Goal: Contribute content

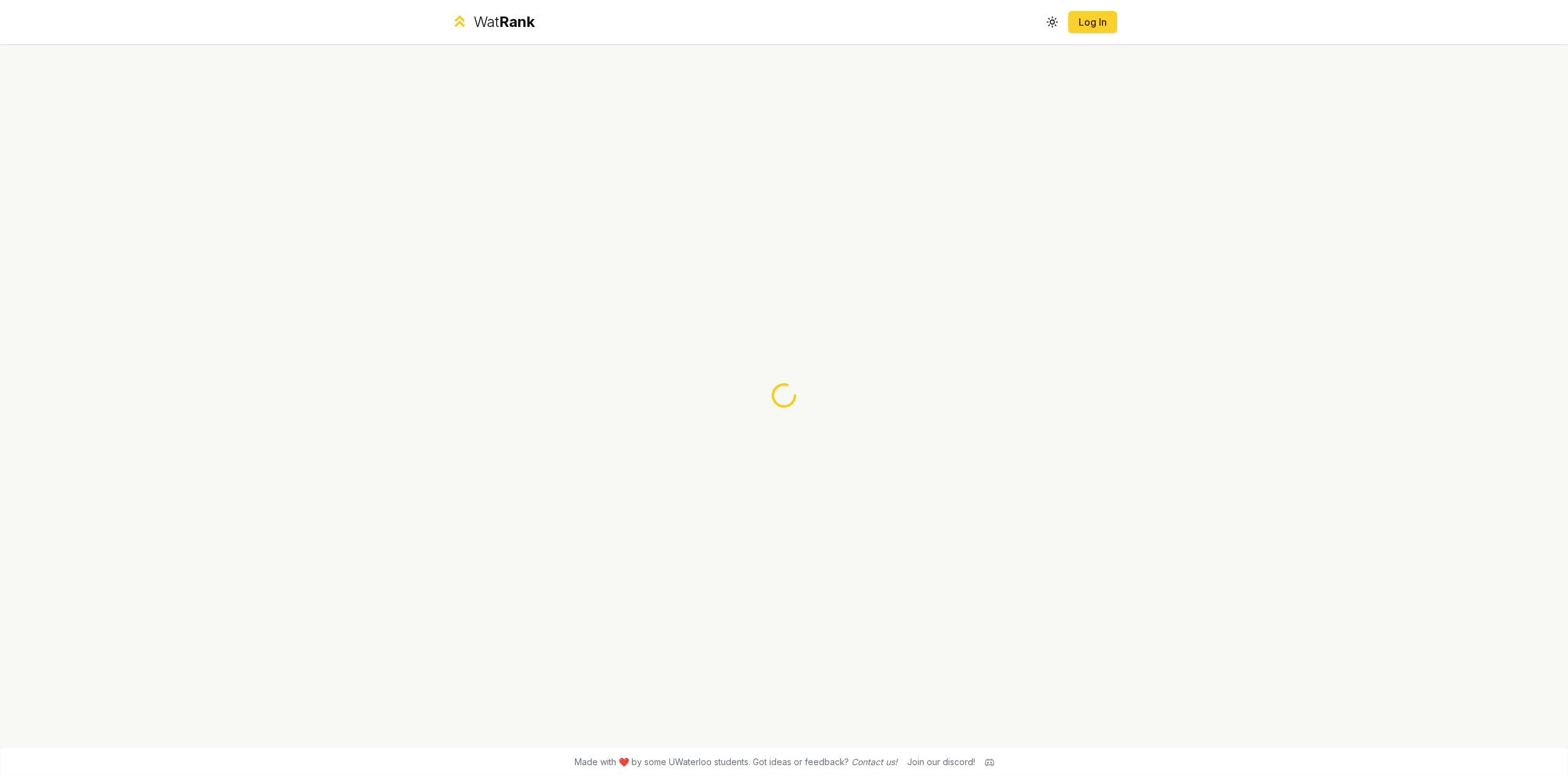
click at [1087, 23] on link "Log In" at bounding box center [1093, 22] width 29 height 15
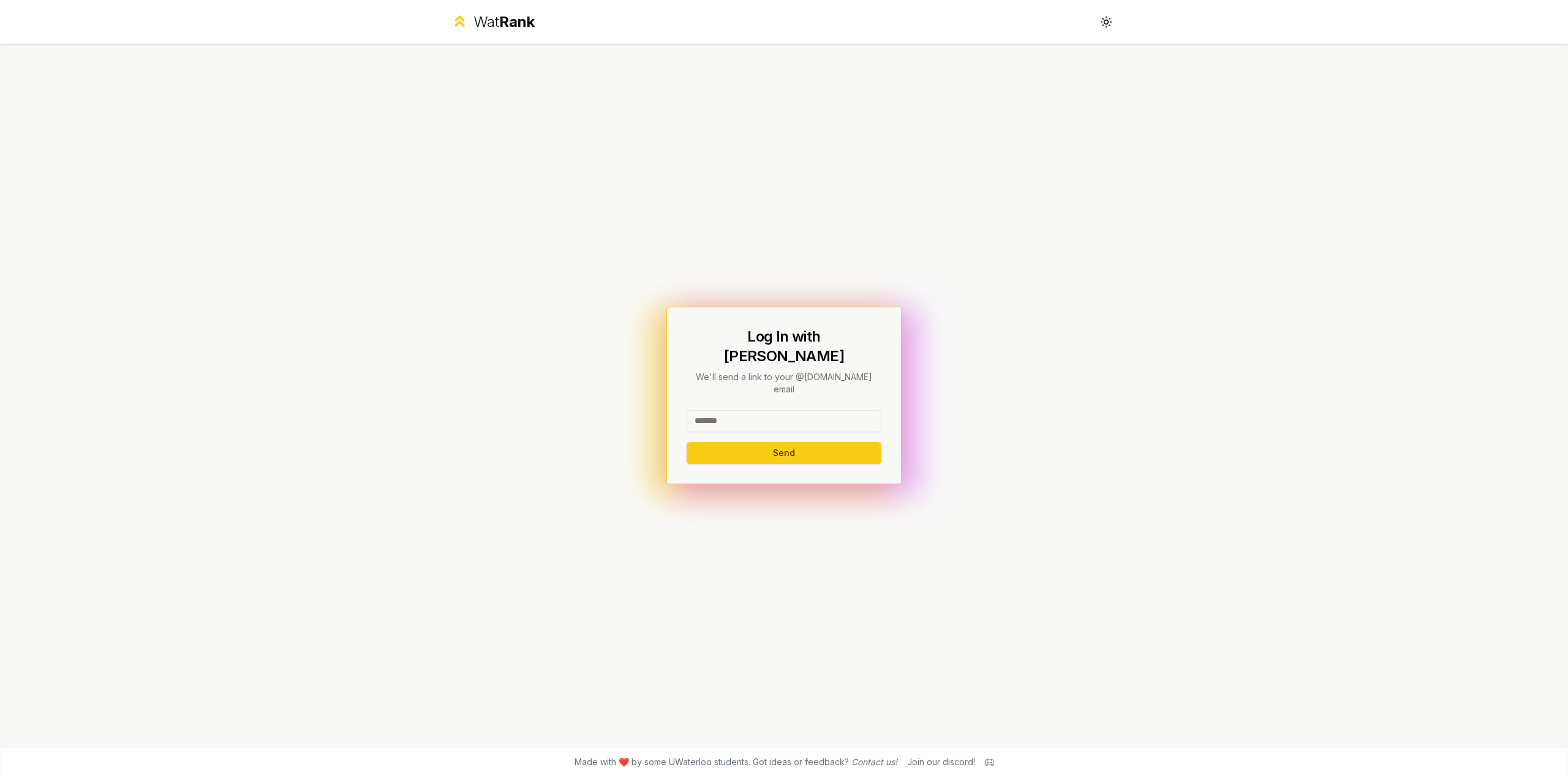
click at [785, 411] on input at bounding box center [784, 421] width 194 height 22
click at [773, 442] on button "Send" at bounding box center [784, 453] width 194 height 22
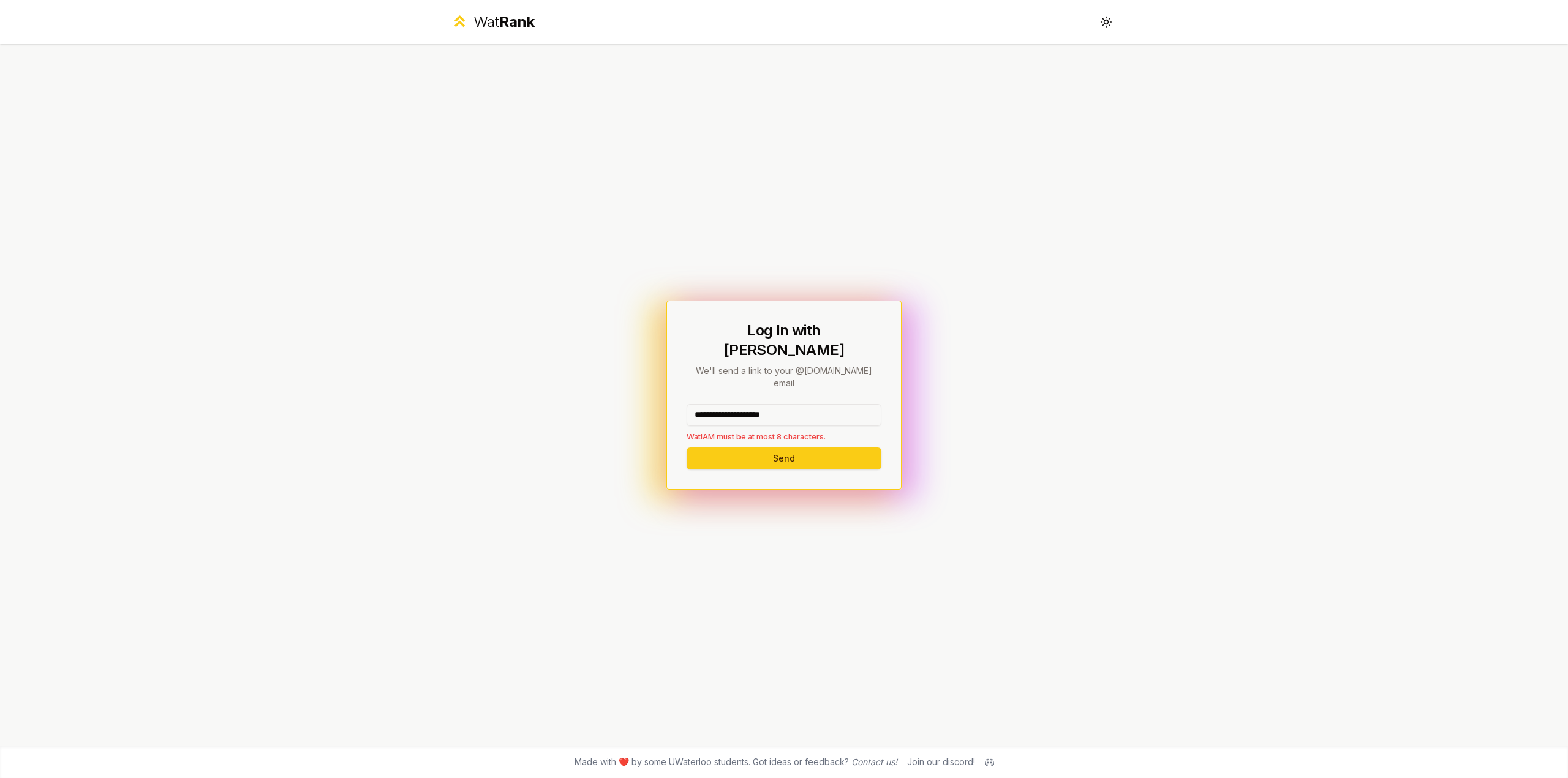
drag, startPoint x: 828, startPoint y: 400, endPoint x: 737, endPoint y: 414, distance: 92.1
click at [737, 414] on div "**********" at bounding box center [784, 423] width 194 height 39
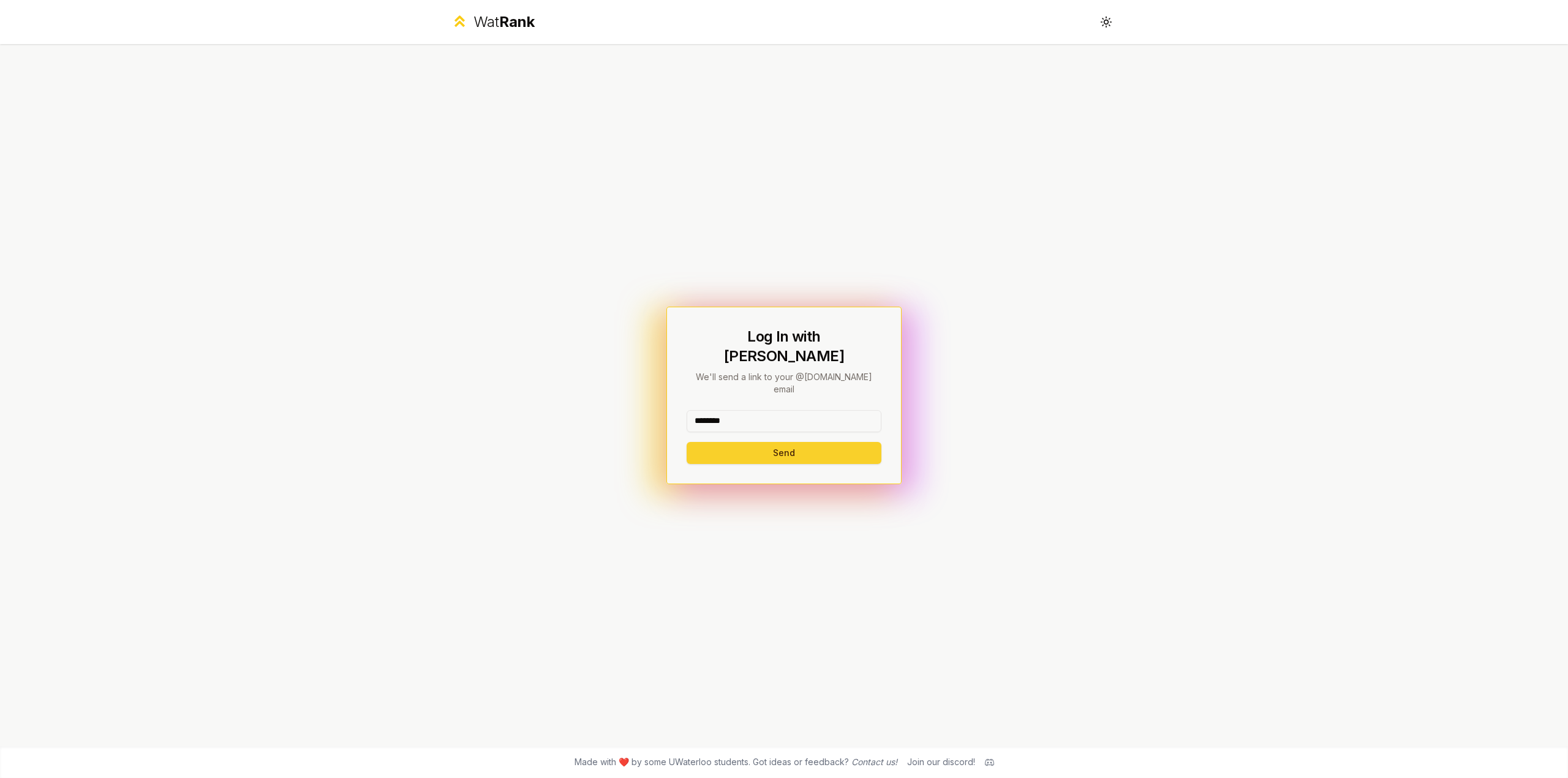
type input "********"
click at [700, 442] on button "Send" at bounding box center [784, 453] width 194 height 22
click at [770, 410] on input at bounding box center [784, 421] width 194 height 22
click at [520, 285] on div "Log In with WatIAM We'll send a link to your @uwaterloo.ca email Send" at bounding box center [784, 394] width 706 height 702
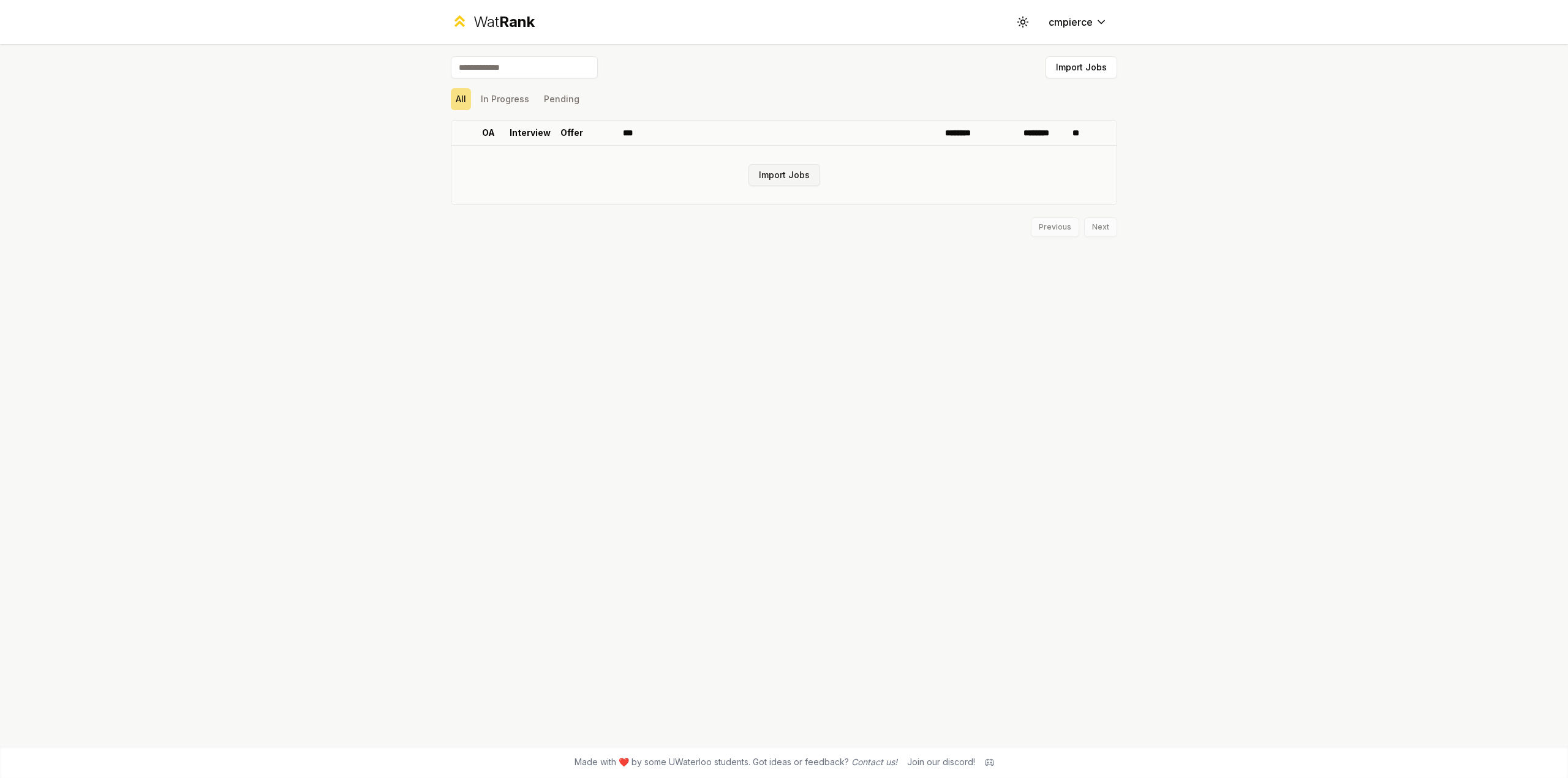
click at [802, 173] on button "Import Jobs" at bounding box center [784, 175] width 72 height 22
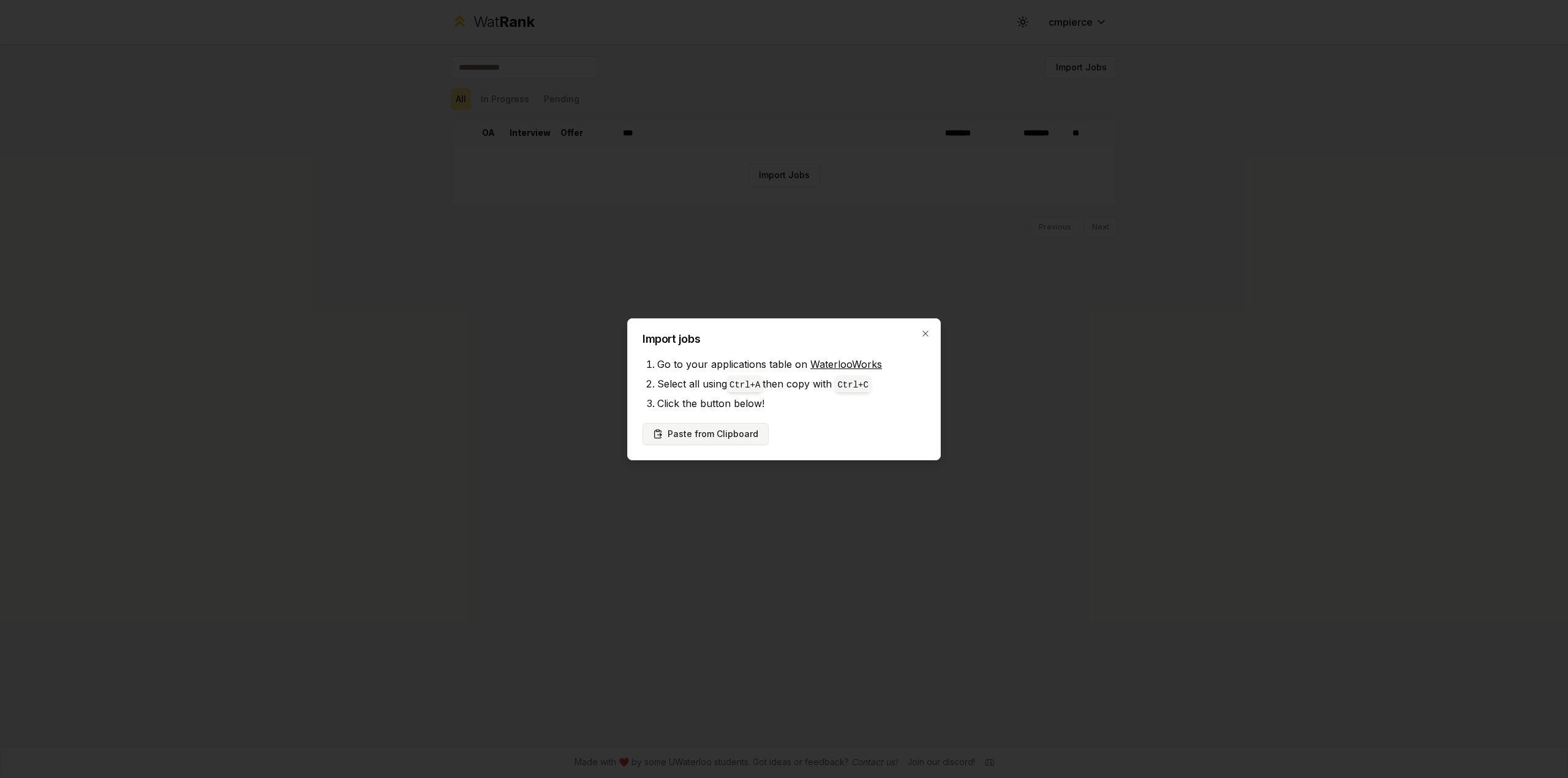
click at [732, 433] on button "Paste from Clipboard" at bounding box center [706, 434] width 126 height 22
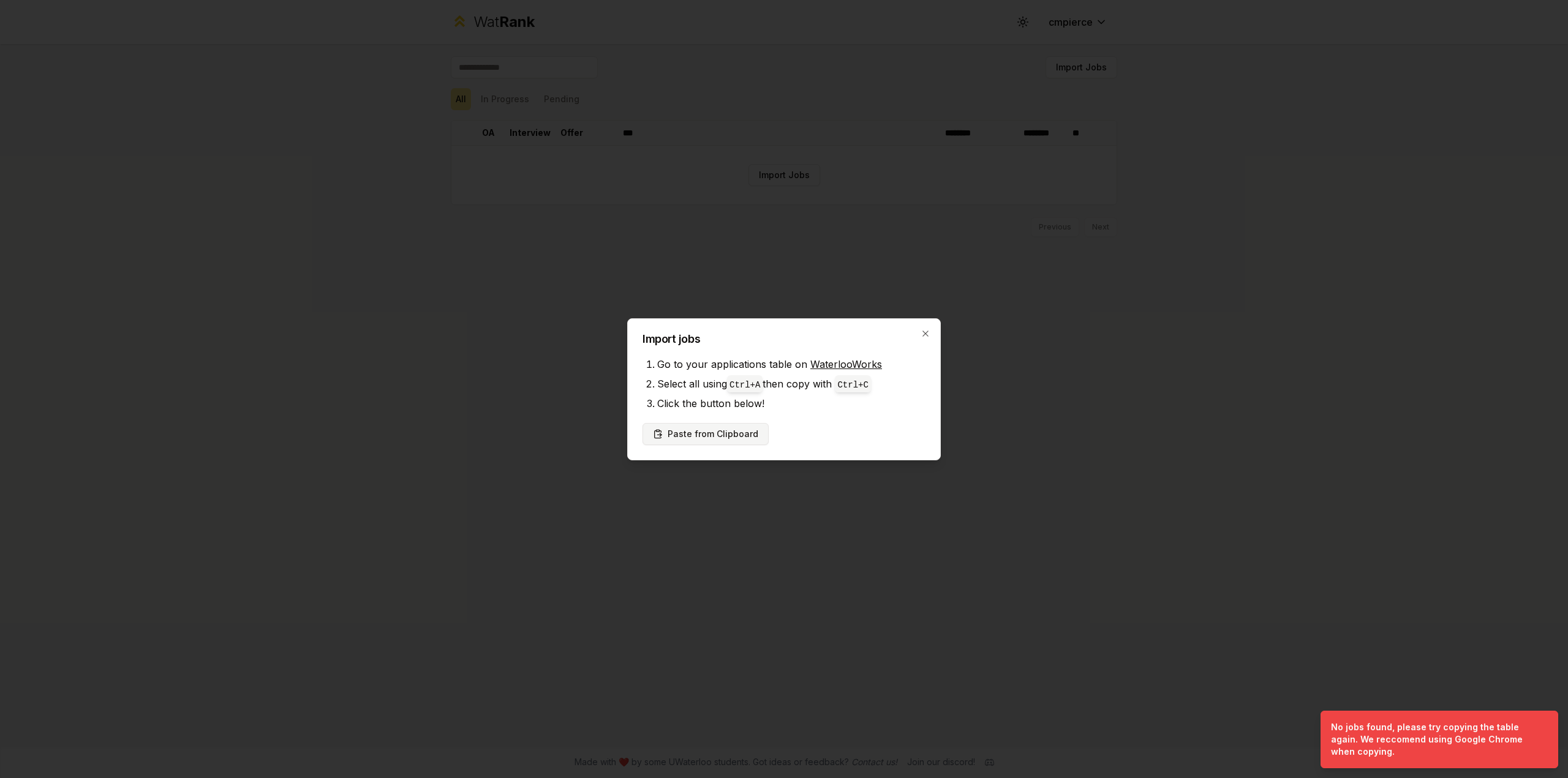
click at [724, 436] on button "Paste from Clipboard" at bounding box center [706, 434] width 126 height 22
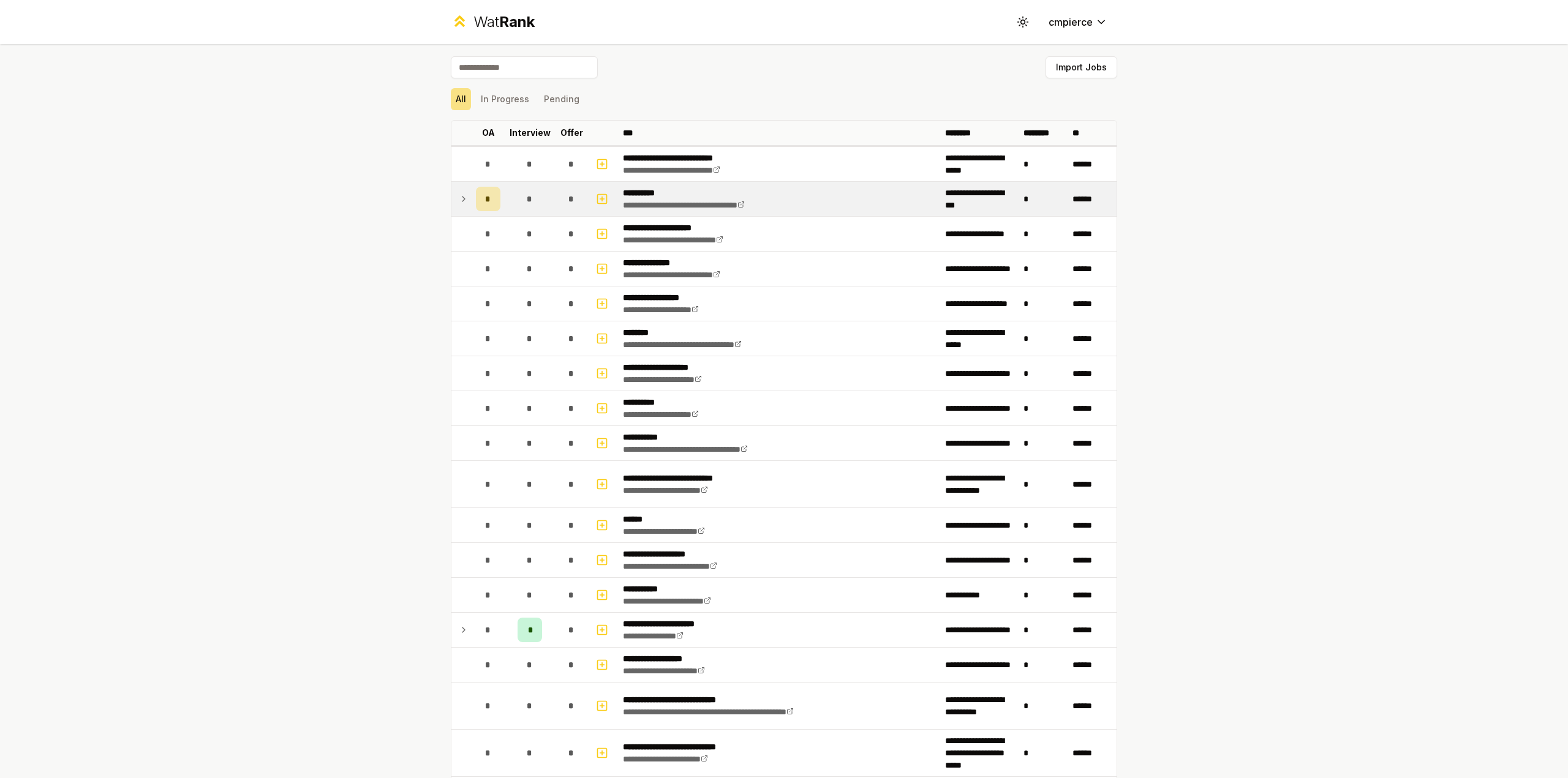
click at [461, 201] on icon at bounding box center [463, 199] width 10 height 15
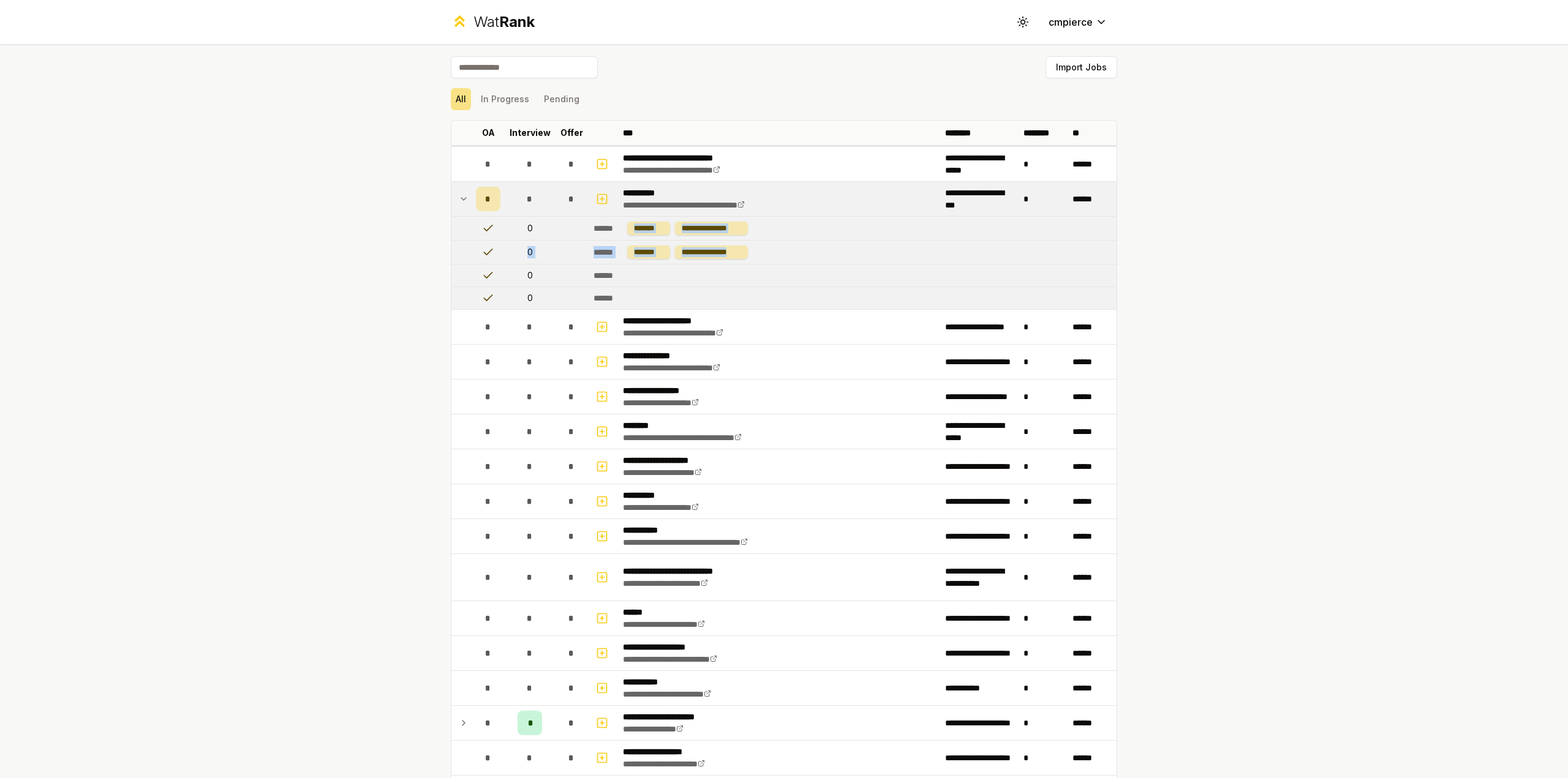
drag, startPoint x: 717, startPoint y: 250, endPoint x: 623, endPoint y: 235, distance: 95.2
click at [723, 223] on div "**********" at bounding box center [711, 228] width 73 height 13
drag, startPoint x: 723, startPoint y: 223, endPoint x: 635, endPoint y: 221, distance: 88.0
click at [635, 221] on td "**********" at bounding box center [852, 228] width 528 height 23
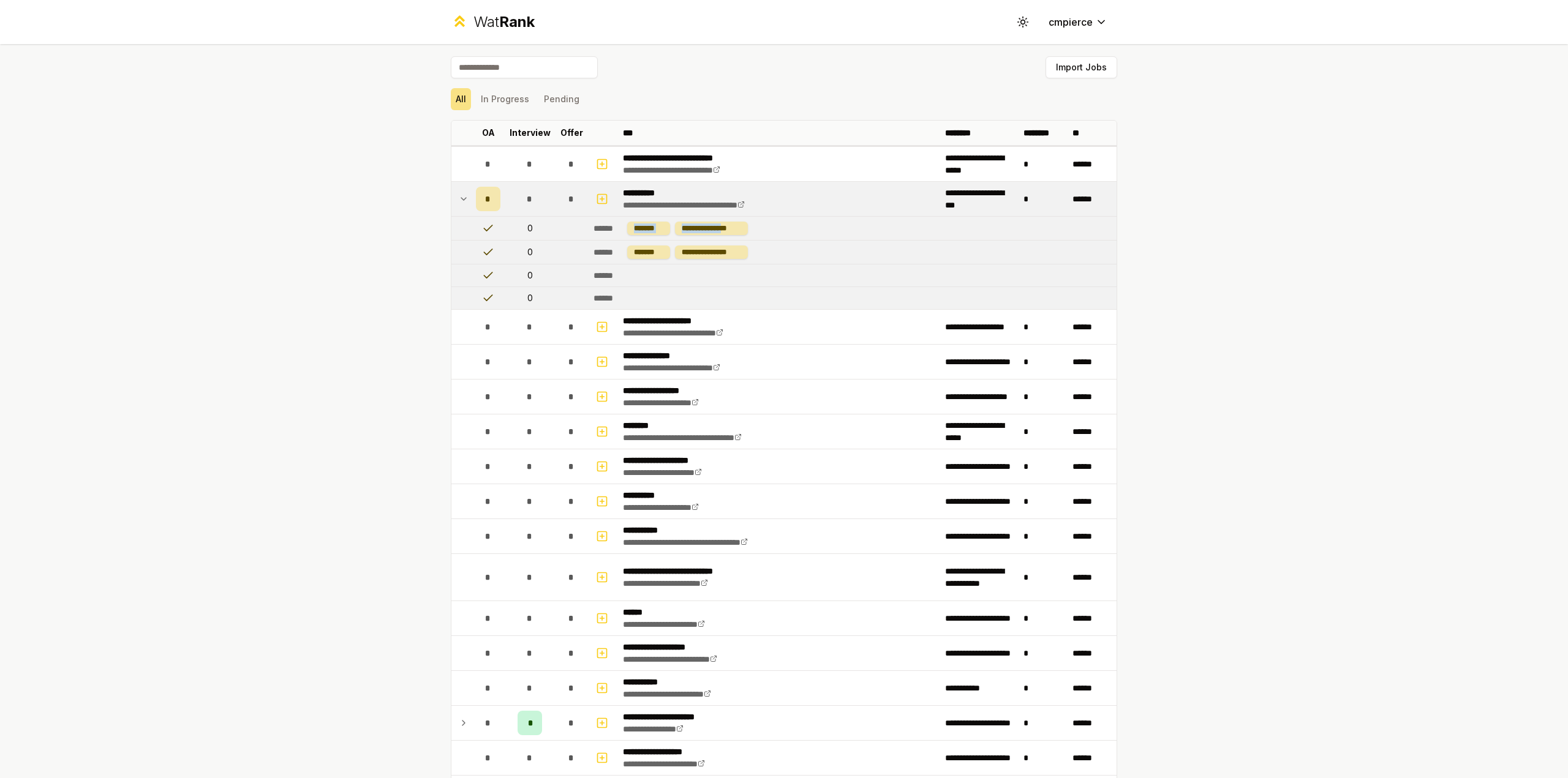
click at [668, 238] on td "**********" at bounding box center [852, 228] width 528 height 23
click at [462, 194] on icon at bounding box center [463, 199] width 10 height 15
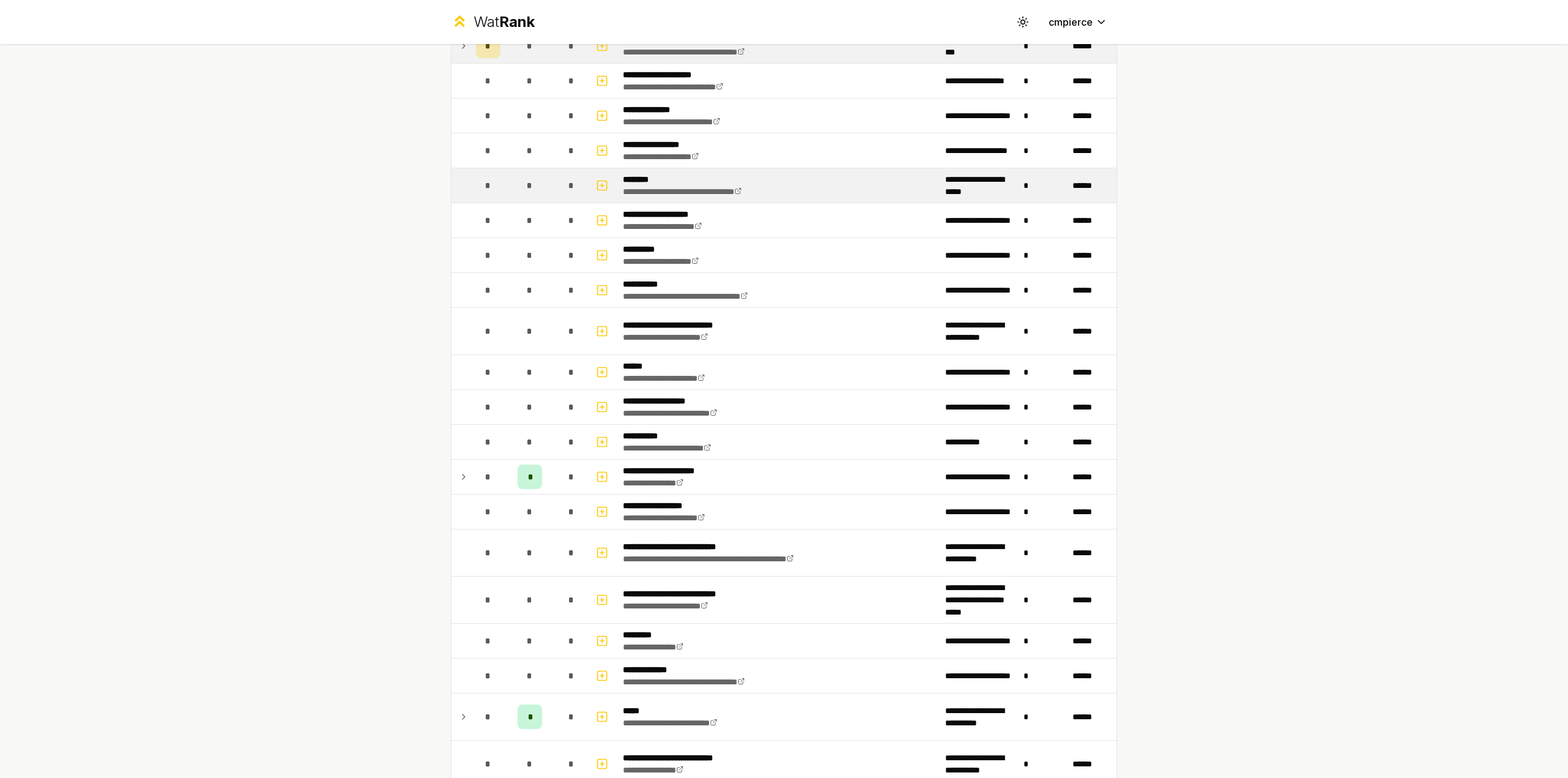
scroll to position [183, 0]
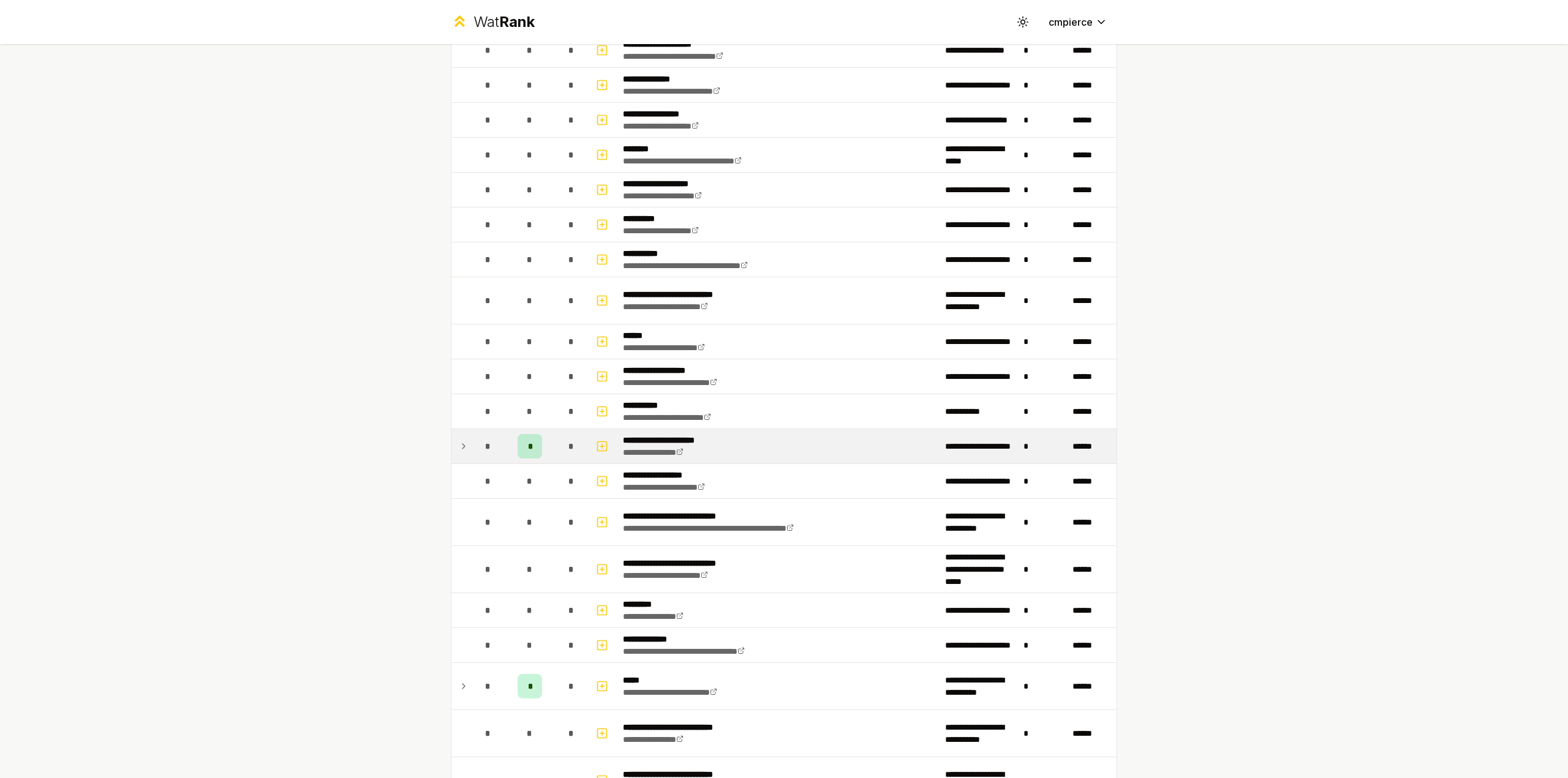
click at [459, 444] on icon at bounding box center [463, 446] width 10 height 15
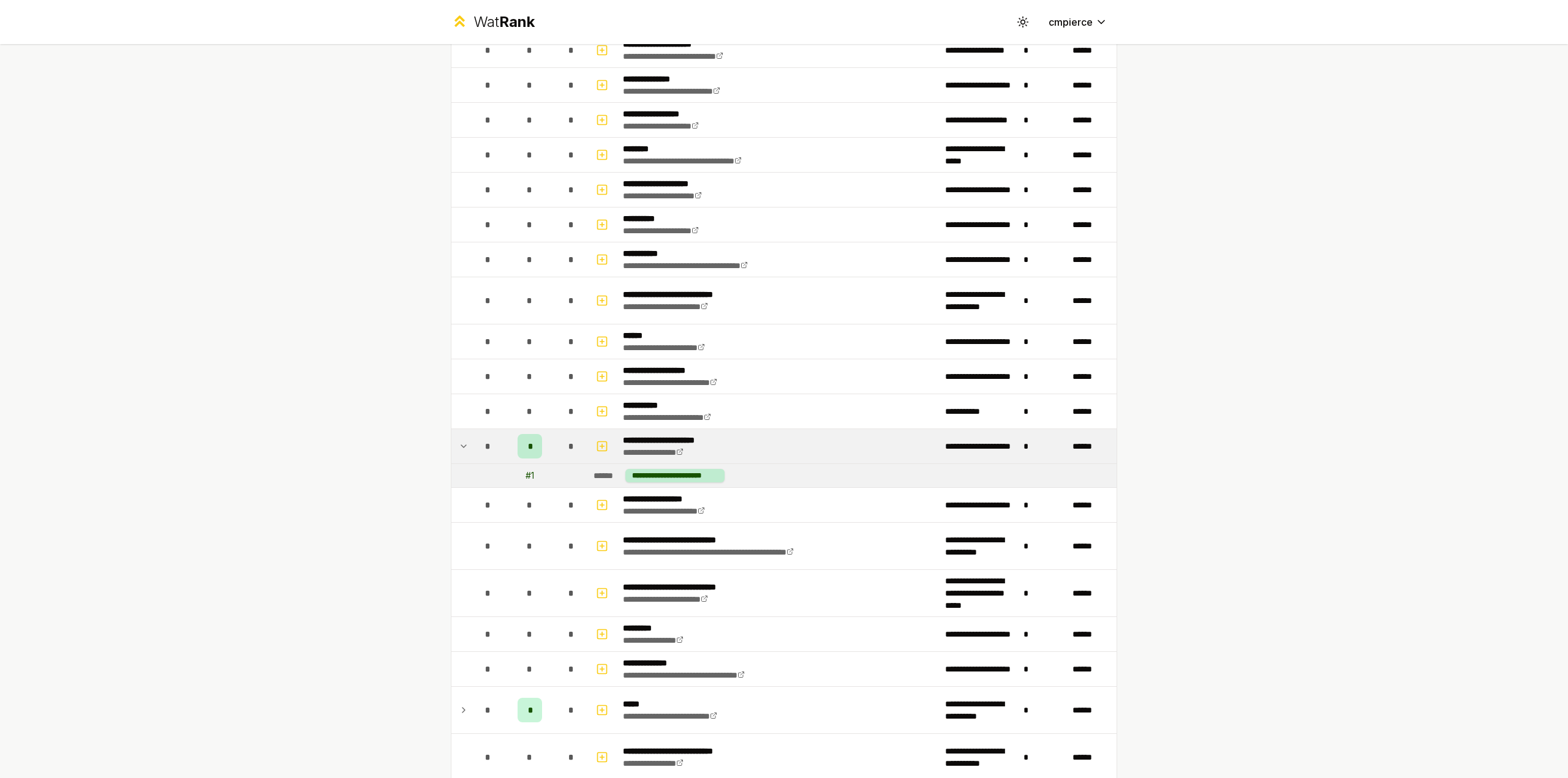
click at [459, 441] on icon at bounding box center [463, 446] width 10 height 15
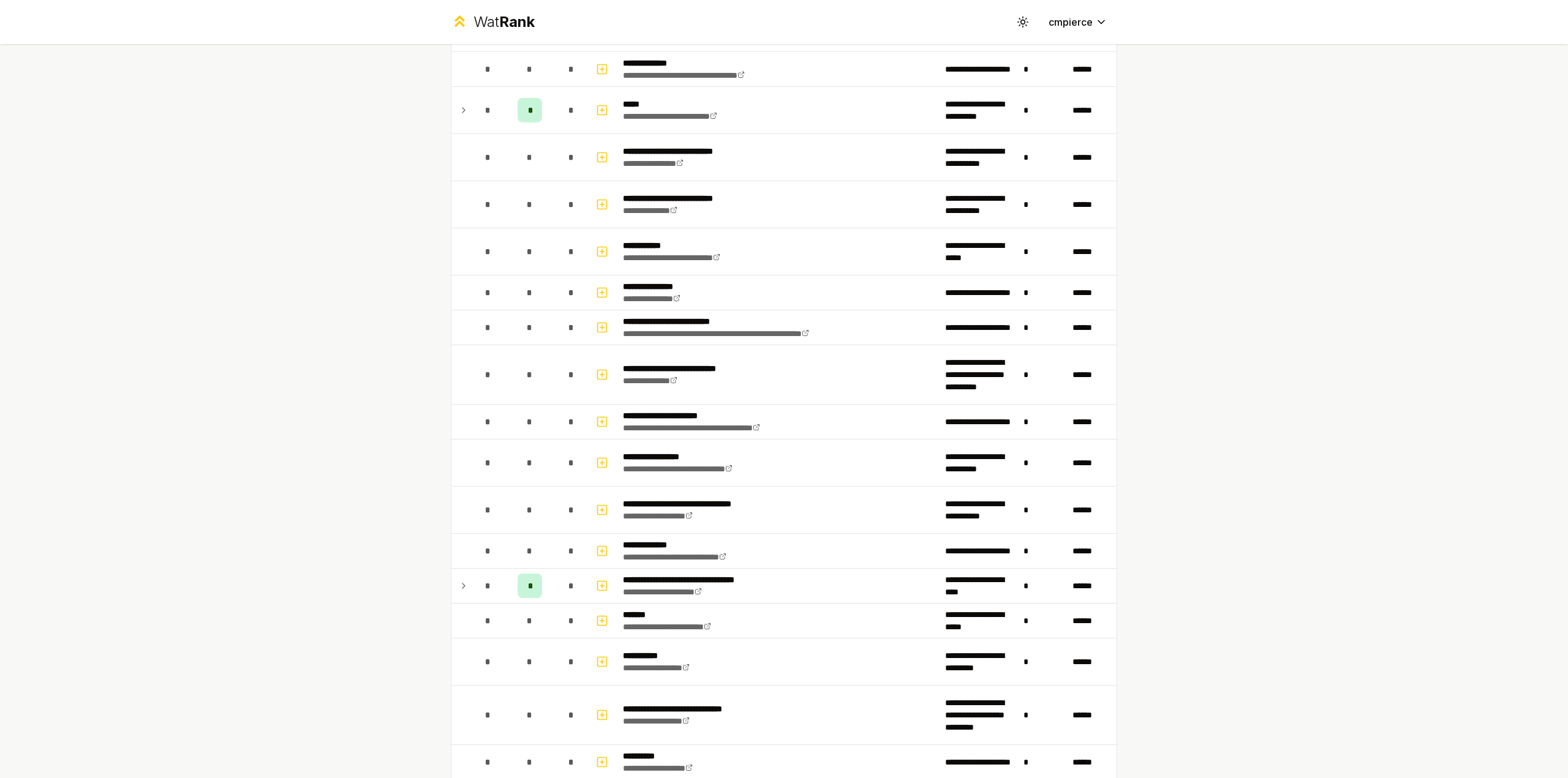
scroll to position [673, 0]
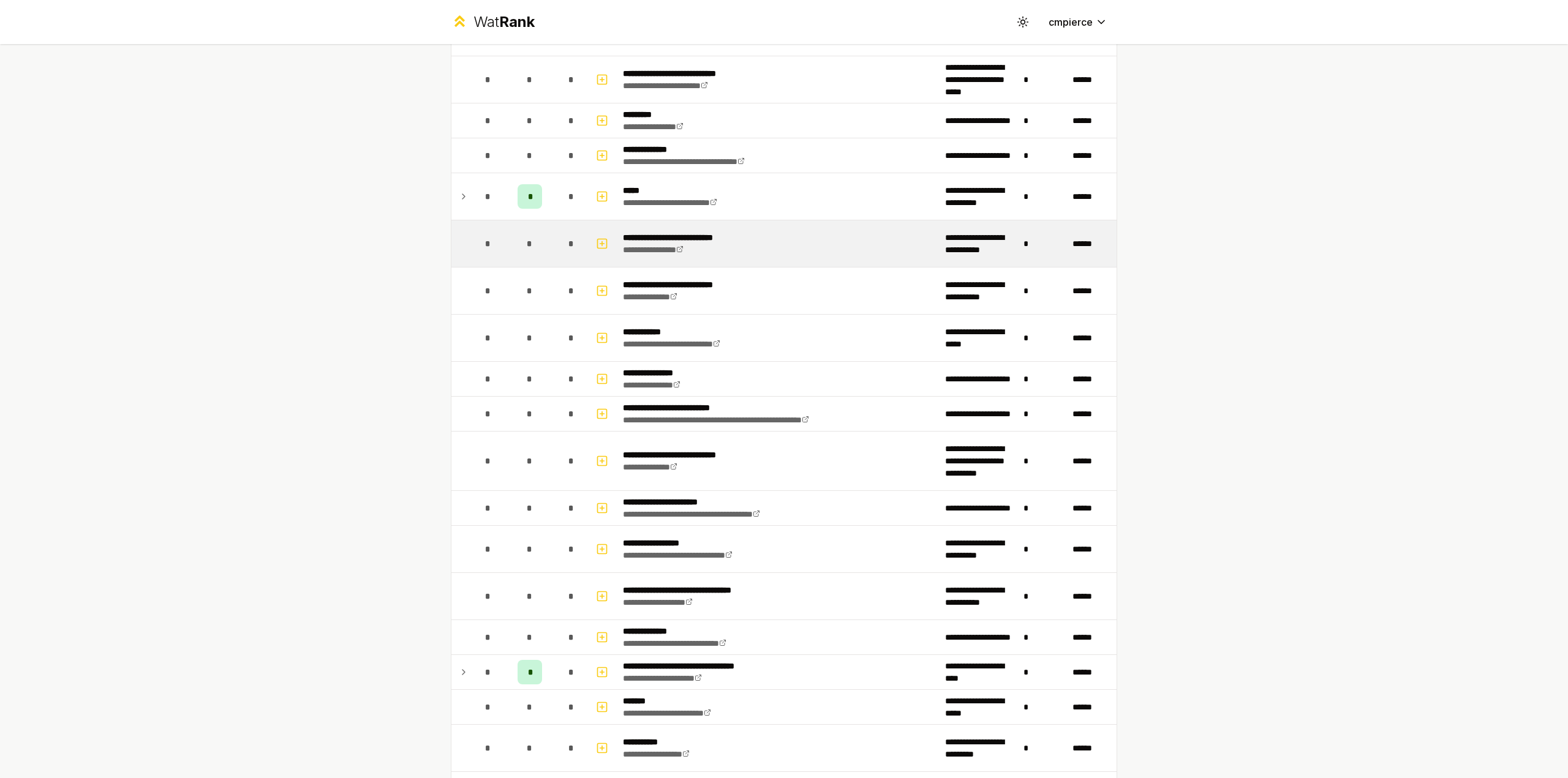
click at [471, 239] on td "*" at bounding box center [488, 243] width 34 height 46
click at [600, 243] on icon "button" at bounding box center [602, 243] width 12 height 15
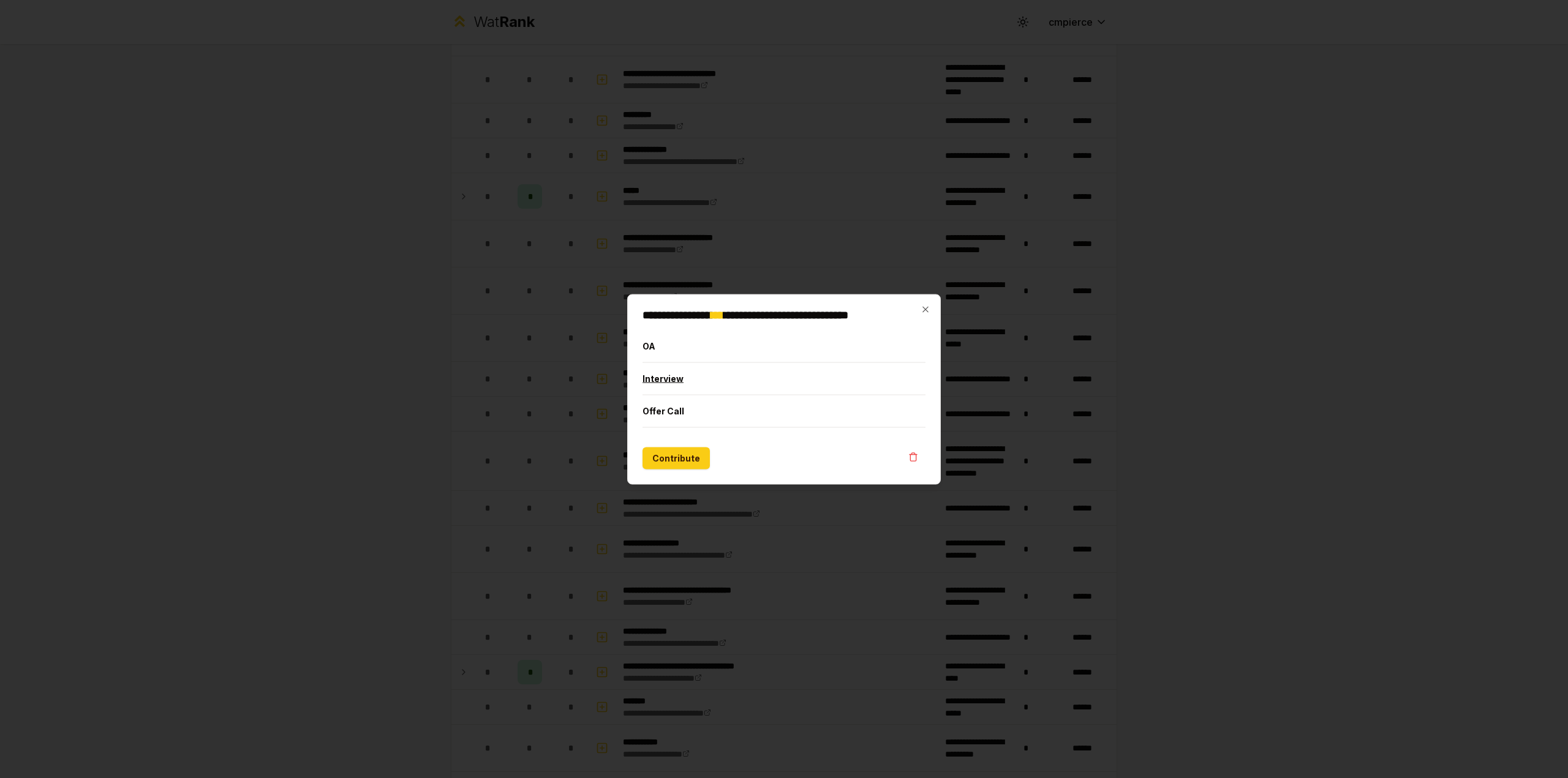
click at [673, 382] on button "Interview" at bounding box center [784, 378] width 283 height 32
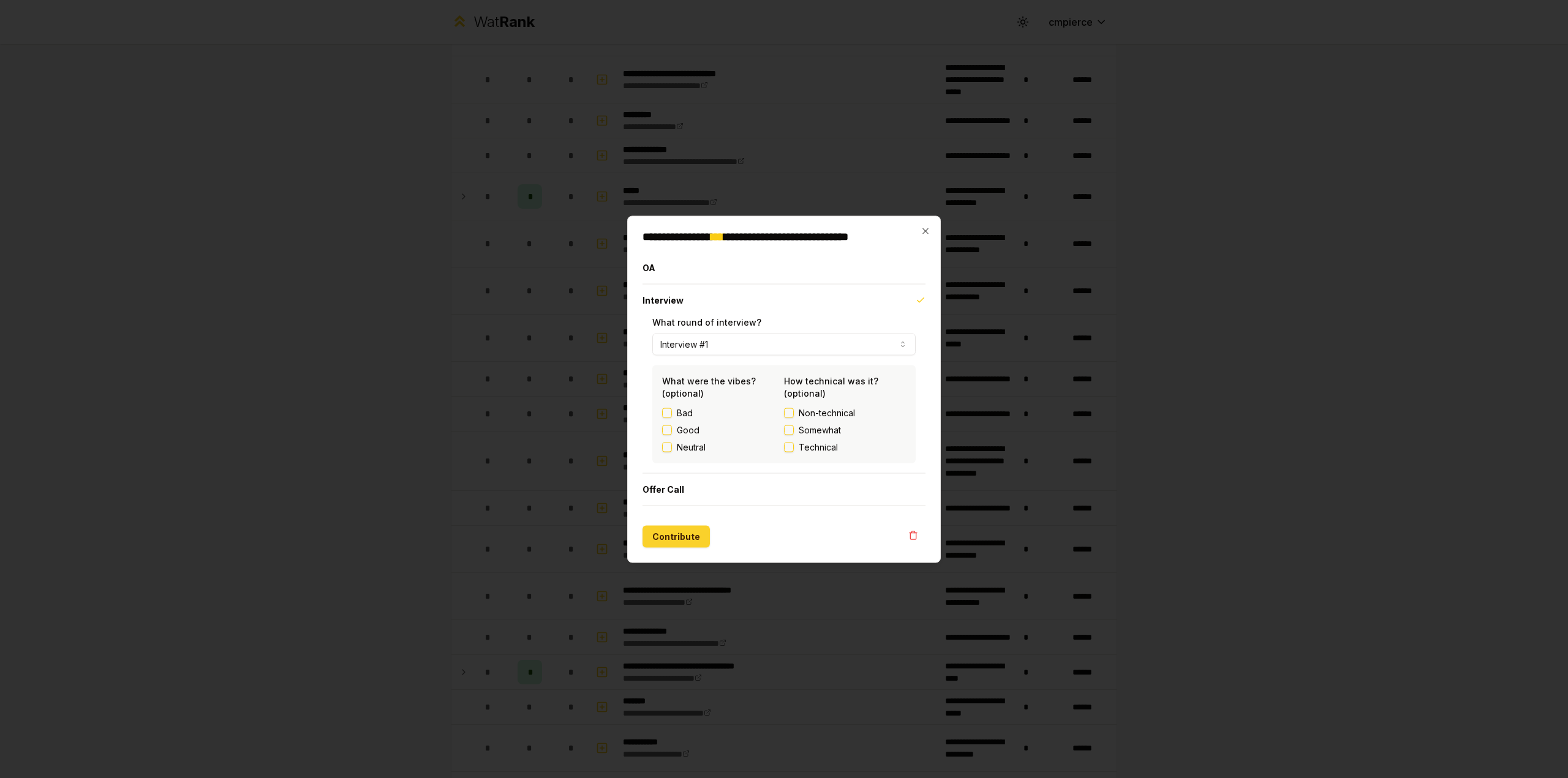
click at [691, 543] on button "Contribute" at bounding box center [677, 536] width 68 height 22
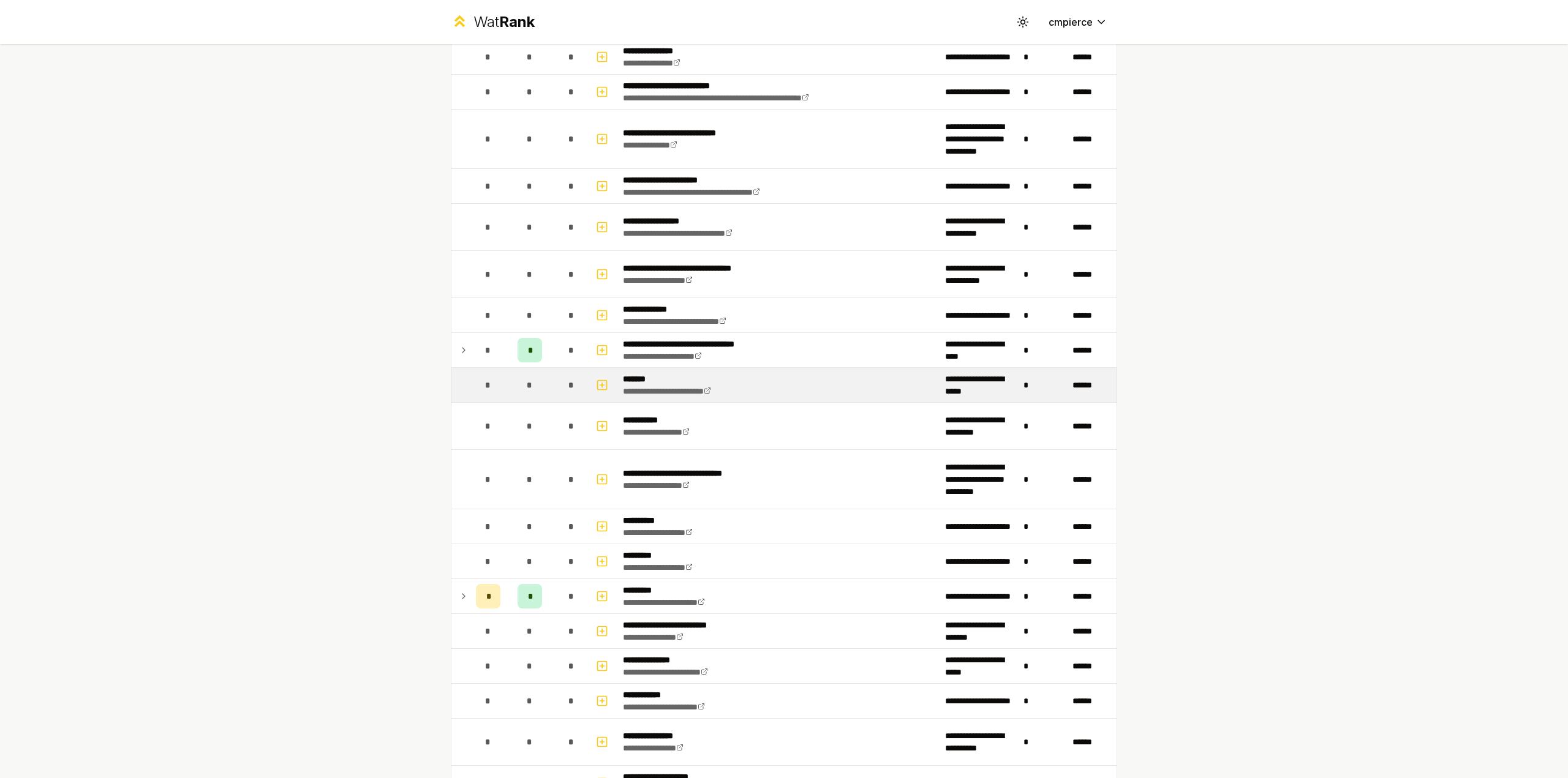
scroll to position [1041, 0]
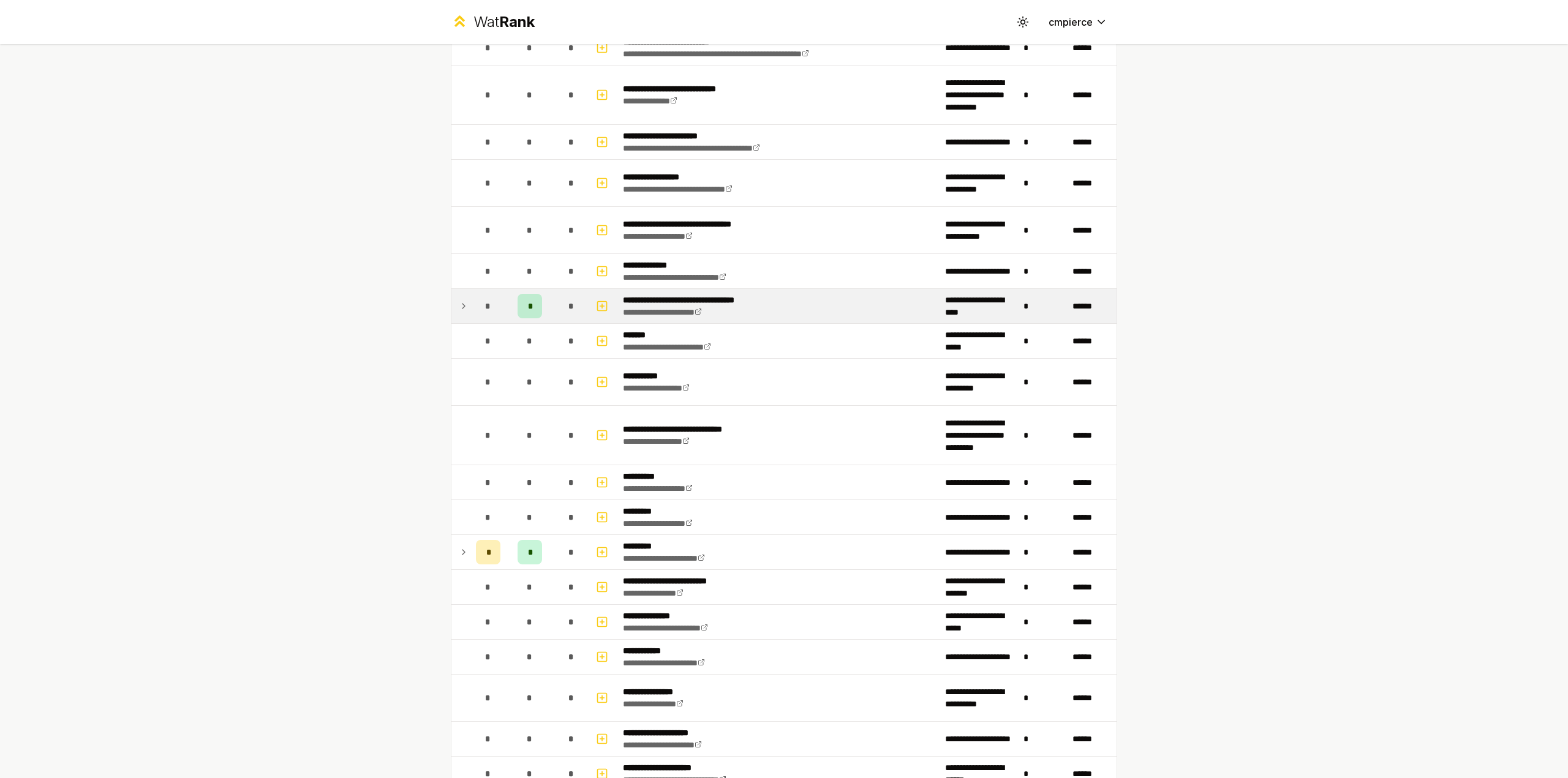
click at [459, 306] on icon at bounding box center [463, 306] width 10 height 15
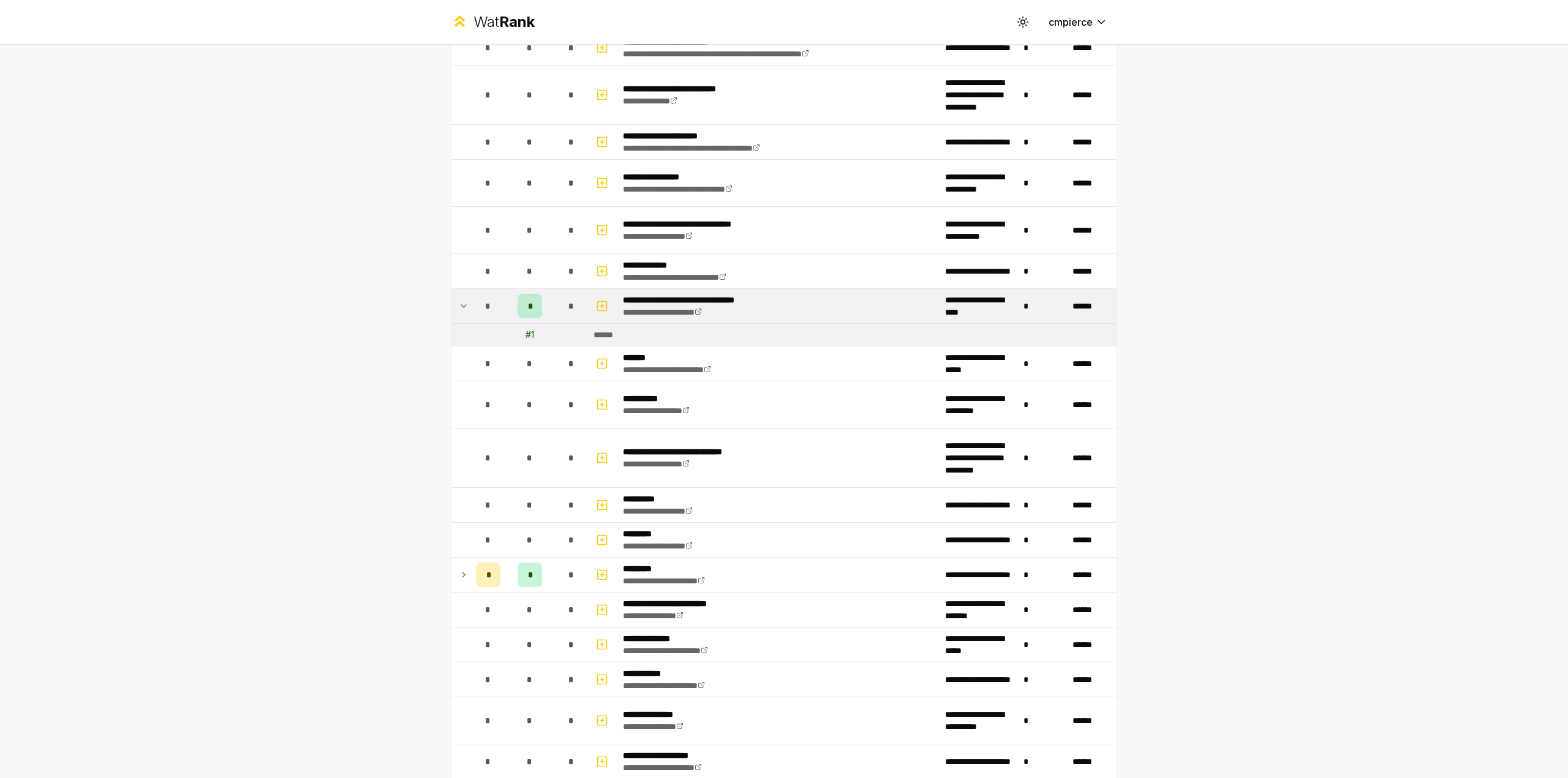
click at [459, 306] on icon at bounding box center [463, 306] width 10 height 15
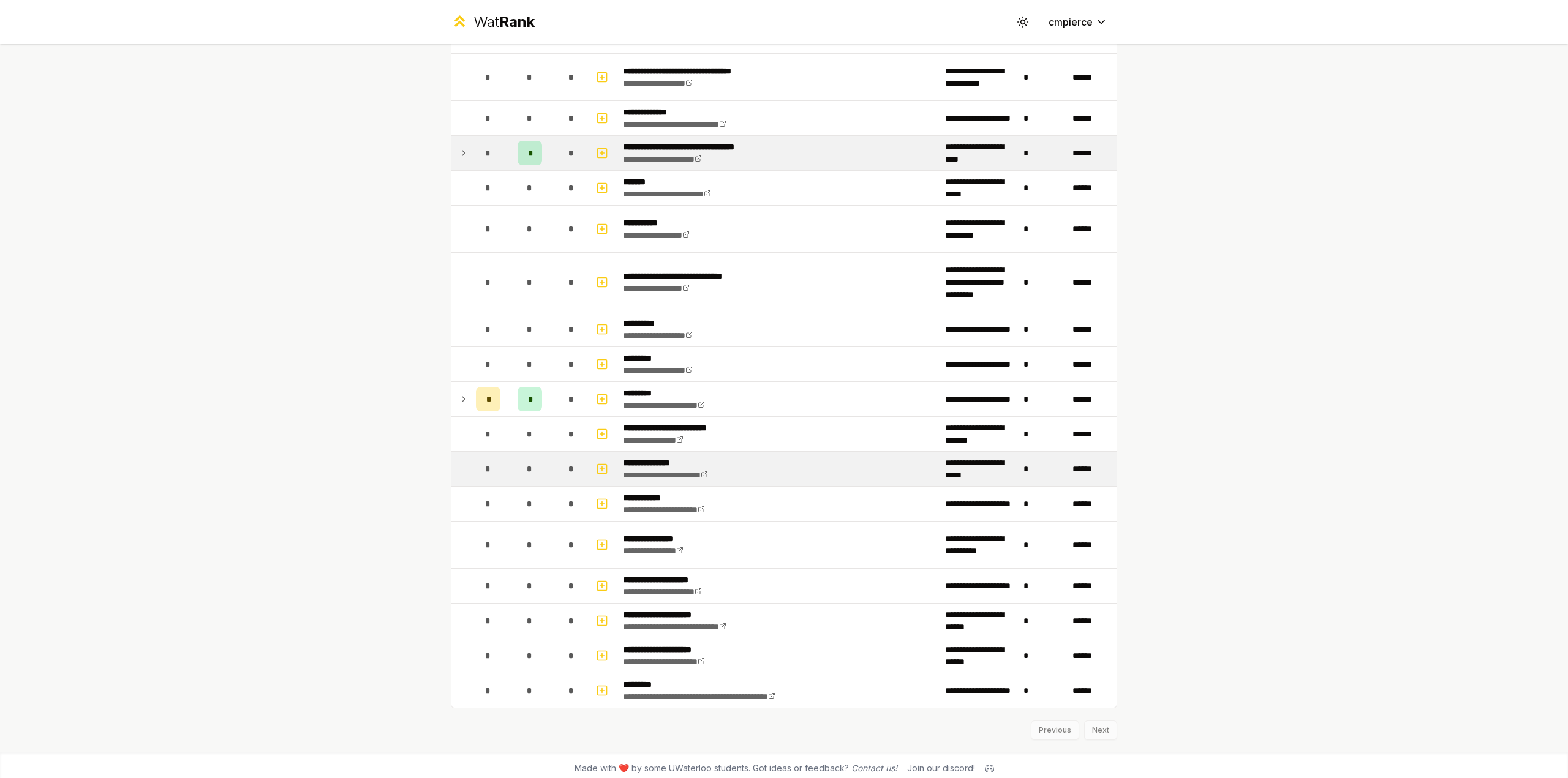
scroll to position [1200, 0]
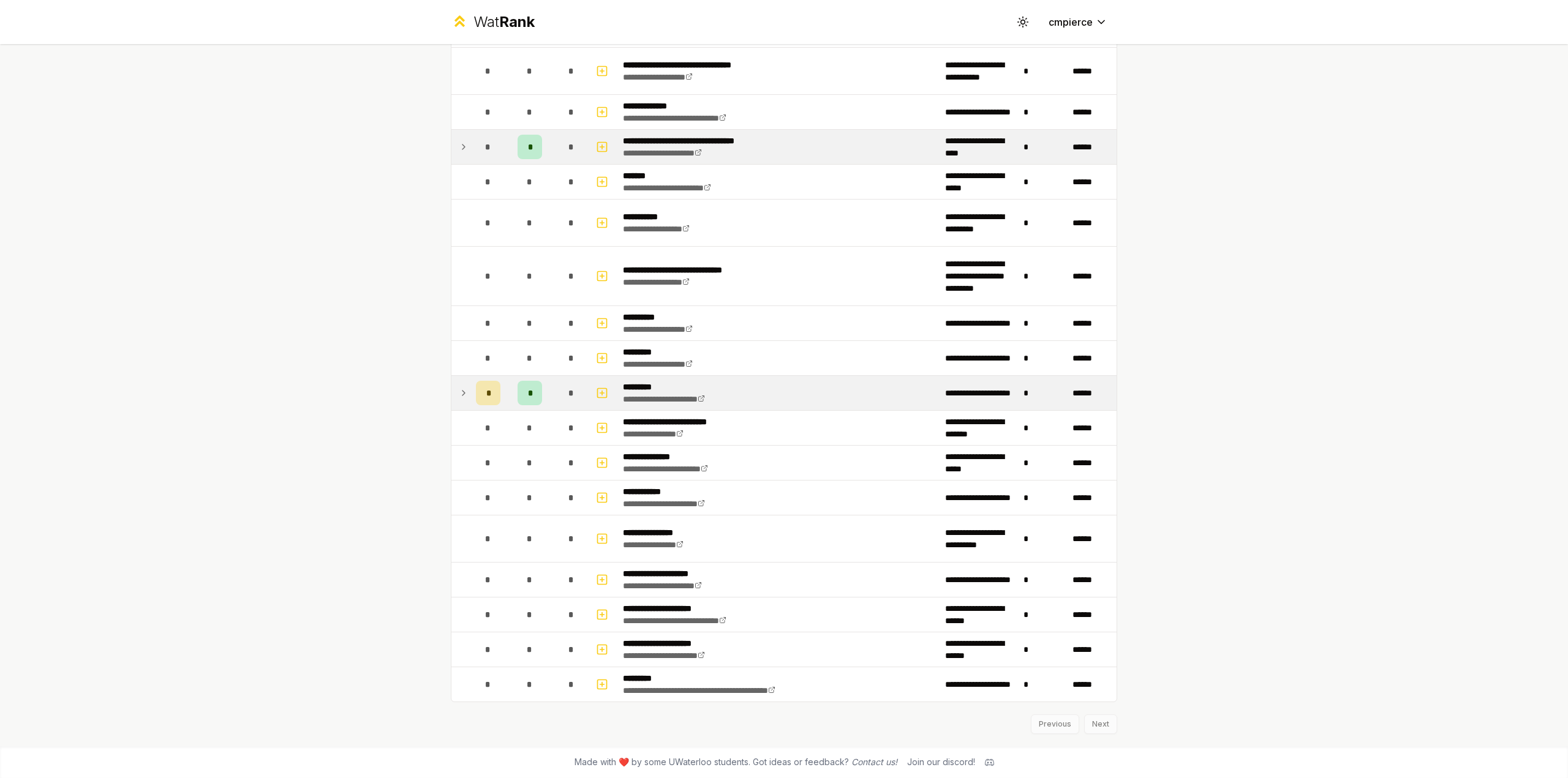
click at [534, 385] on div "*" at bounding box center [529, 392] width 24 height 24
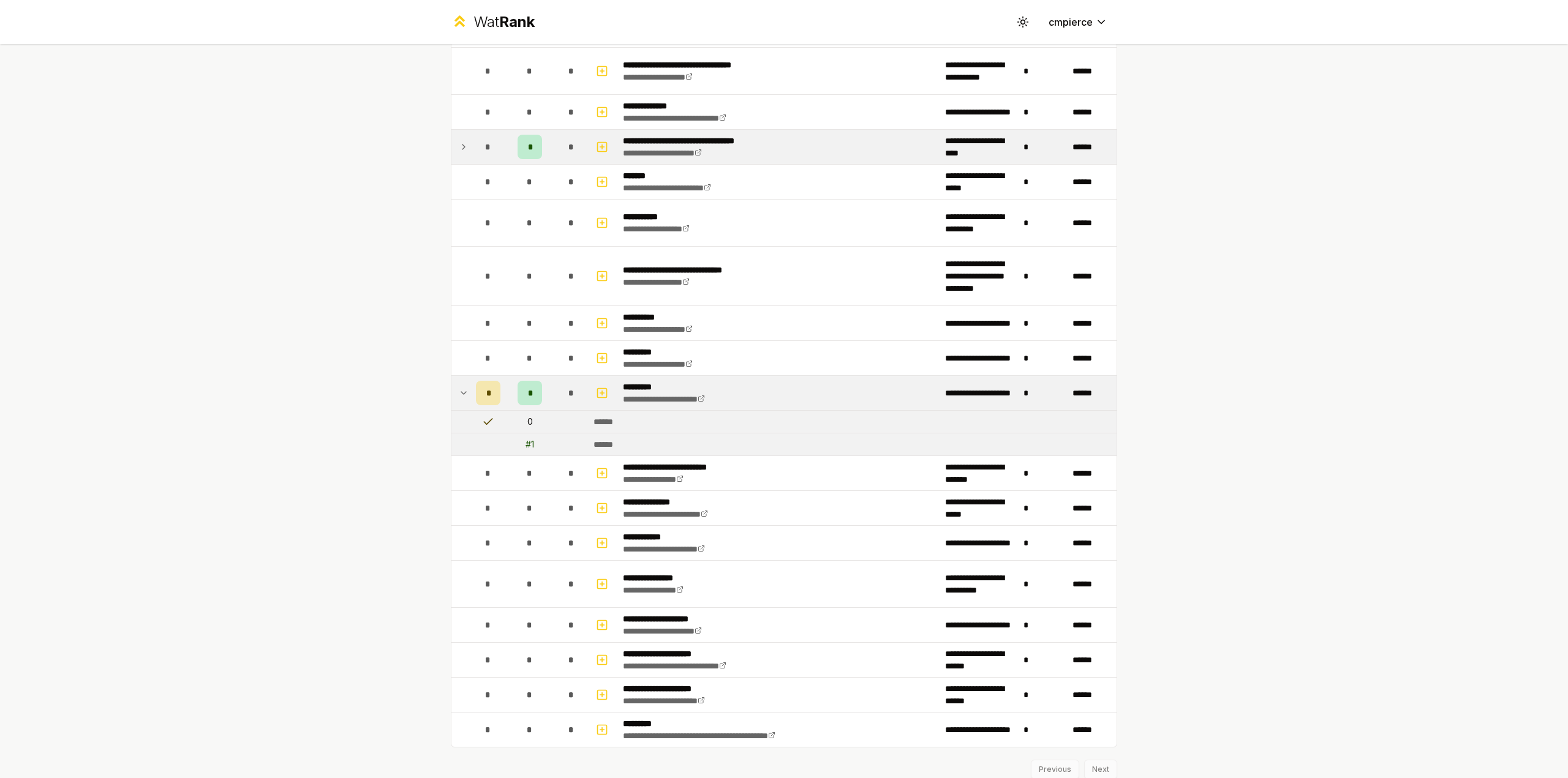
click at [453, 387] on td at bounding box center [461, 392] width 20 height 34
